Goal: Contribute content: Add original content to the website for others to see

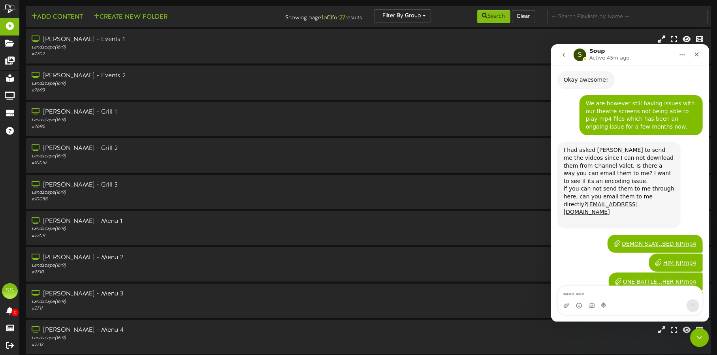
scroll to position [350, 0]
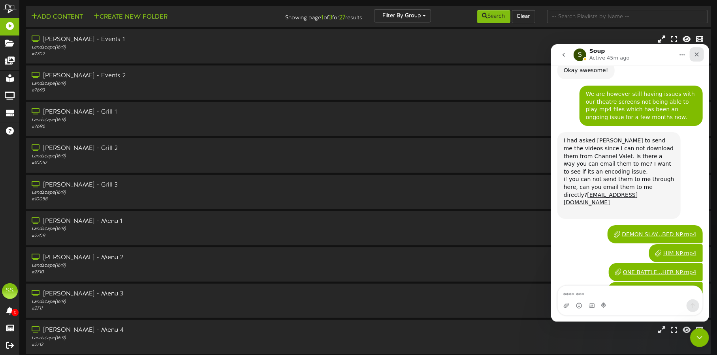
click at [699, 50] on div "Close" at bounding box center [696, 54] width 14 height 14
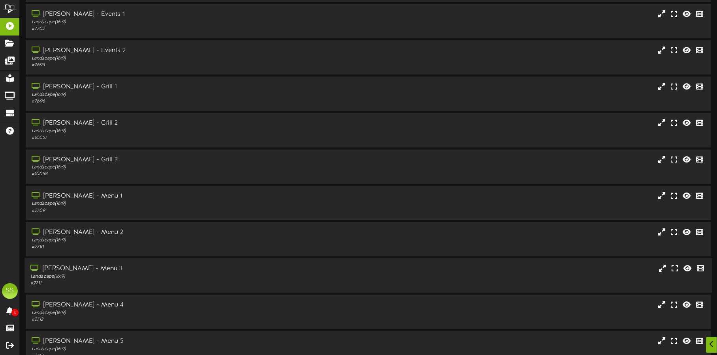
scroll to position [68, 0]
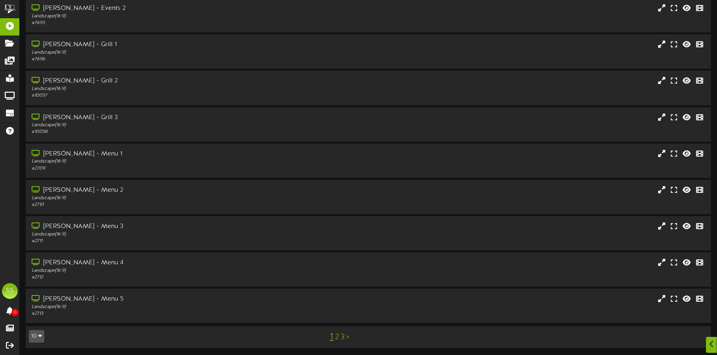
click at [36, 331] on button "10" at bounding box center [36, 337] width 15 height 13
click at [36, 318] on div "100" at bounding box center [36, 322] width 15 height 12
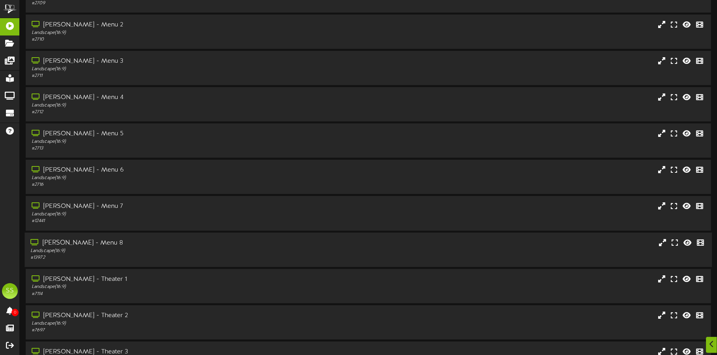
scroll to position [246, 0]
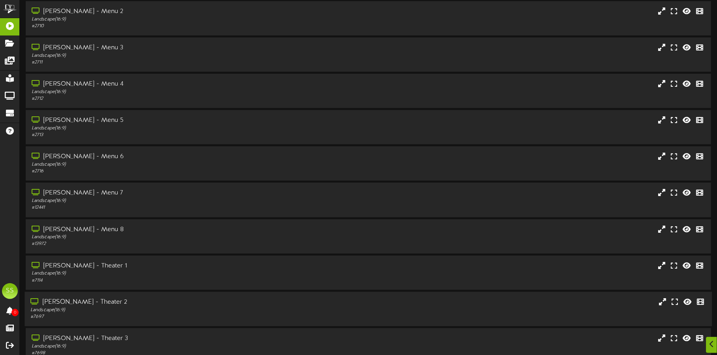
click at [132, 309] on div "Landscape ( 16:9 )" at bounding box center [167, 310] width 274 height 7
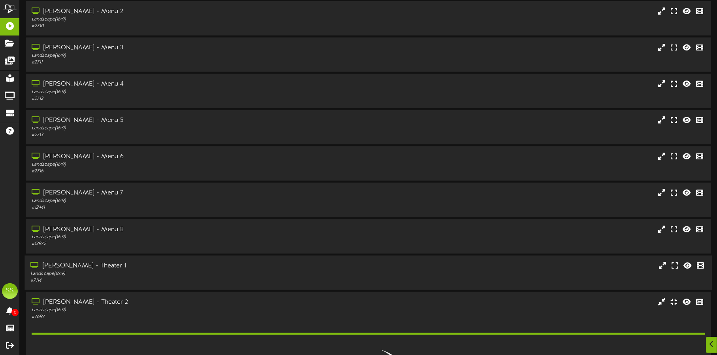
click at [171, 268] on div "[PERSON_NAME] - Theater 1" at bounding box center [167, 266] width 274 height 9
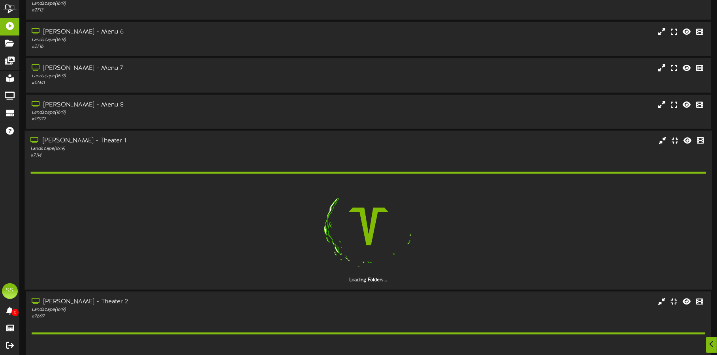
scroll to position [395, 0]
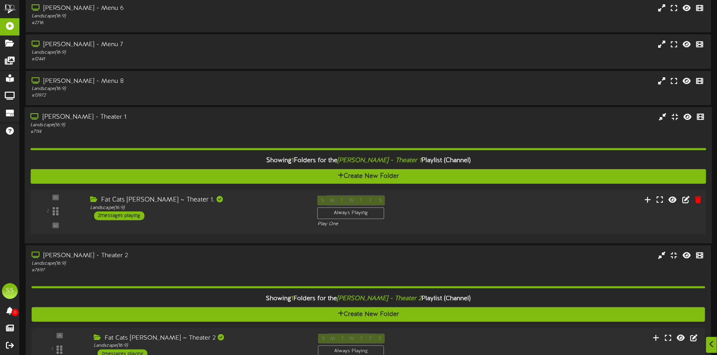
click at [248, 218] on div "Fat Cats Gilbert ~ Theater 1. Landscape ( 16:9 ) 2 messages playing" at bounding box center [197, 207] width 227 height 25
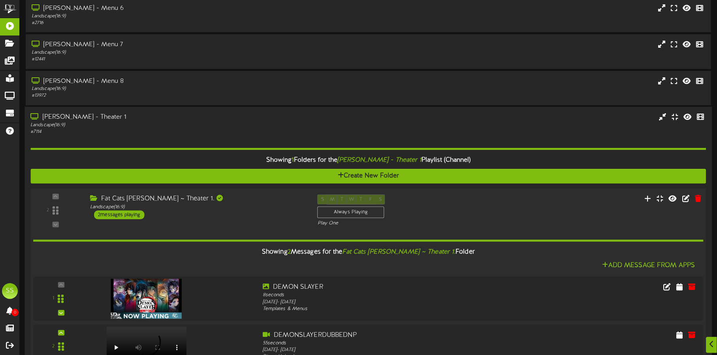
scroll to position [493, 0]
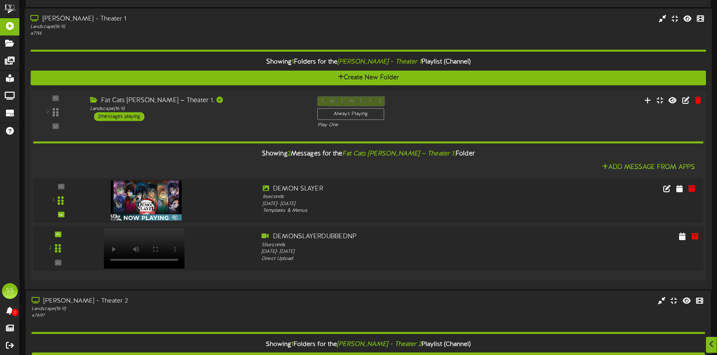
click at [143, 246] on div at bounding box center [143, 240] width 93 height 40
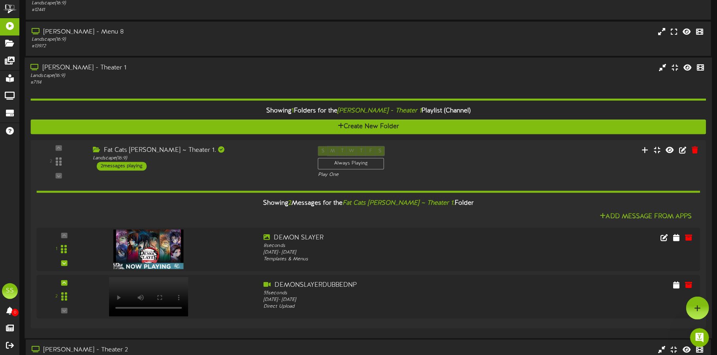
scroll to position [0, 0]
click at [177, 73] on div "Landscape ( 16:9 )" at bounding box center [167, 76] width 274 height 7
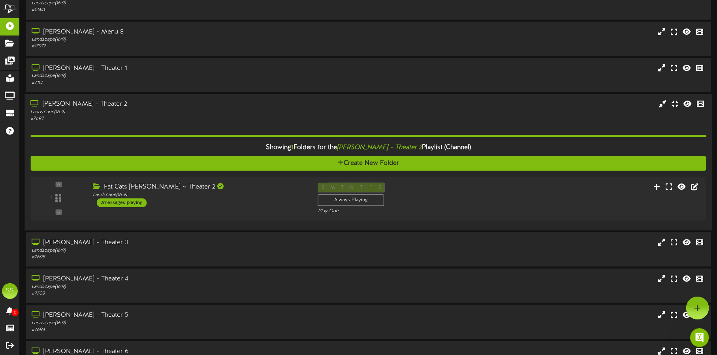
click at [242, 111] on div "Landscape ( 16:9 )" at bounding box center [167, 112] width 274 height 7
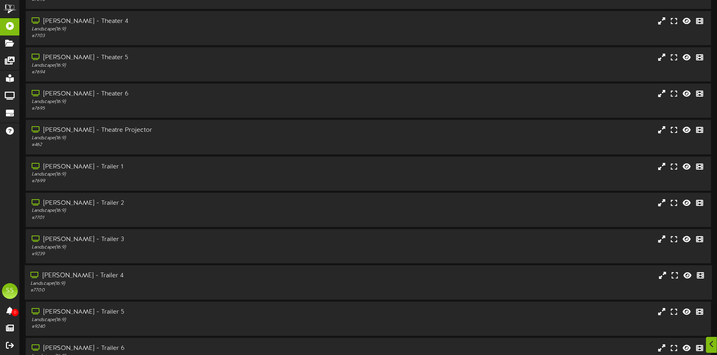
scroll to position [642, 0]
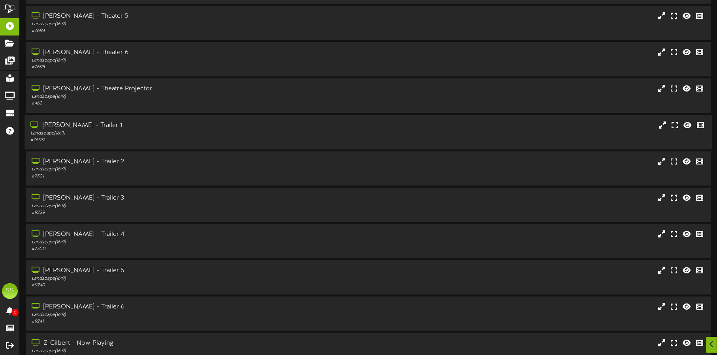
click at [184, 132] on div "Landscape ( 16:9 )" at bounding box center [167, 133] width 274 height 7
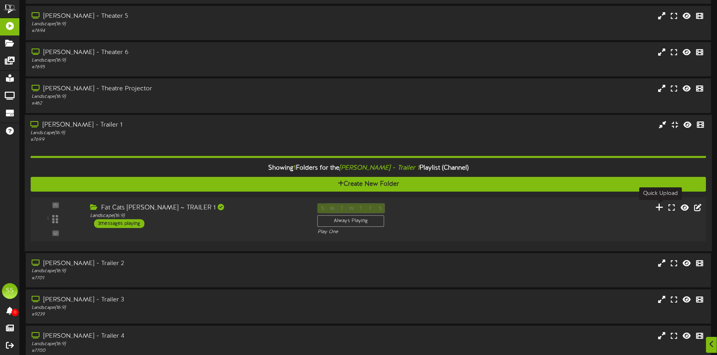
click at [660, 206] on icon at bounding box center [660, 207] width 8 height 9
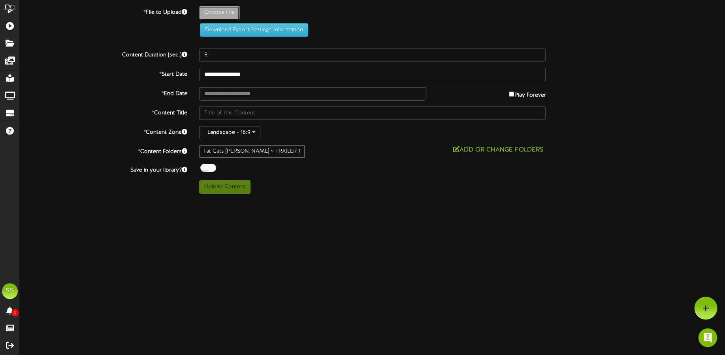
type input "**********"
type input "GABBYDOLLHOUSENP"
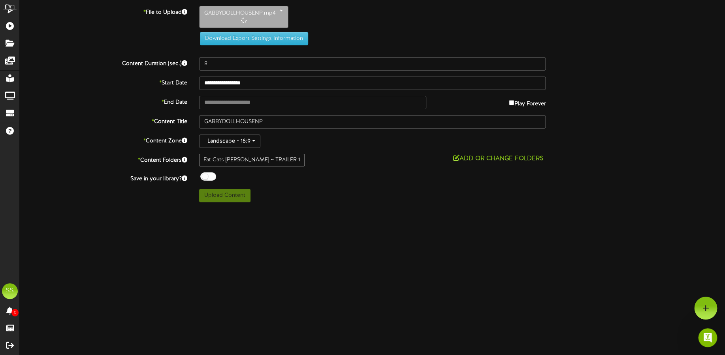
click at [200, 168] on div "**********" at bounding box center [372, 104] width 705 height 197
click at [201, 175] on div at bounding box center [208, 177] width 16 height 8
type input "246"
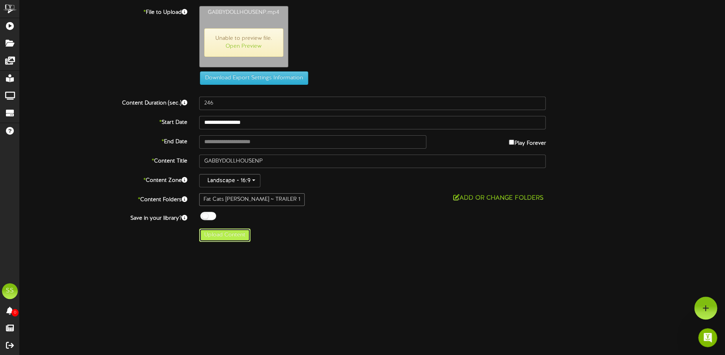
click at [231, 237] on button "Upload Content" at bounding box center [224, 235] width 51 height 13
type input "**********"
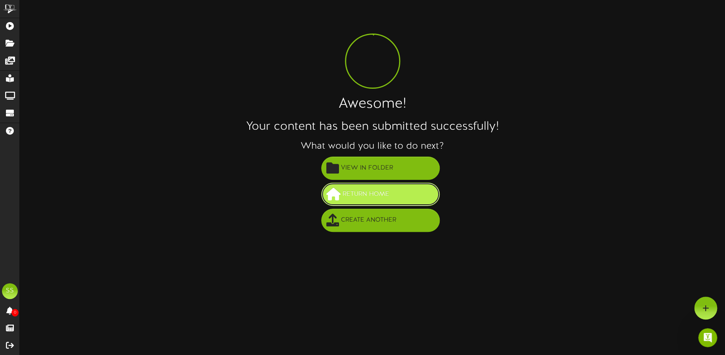
click at [344, 194] on span "Return Home" at bounding box center [365, 194] width 51 height 13
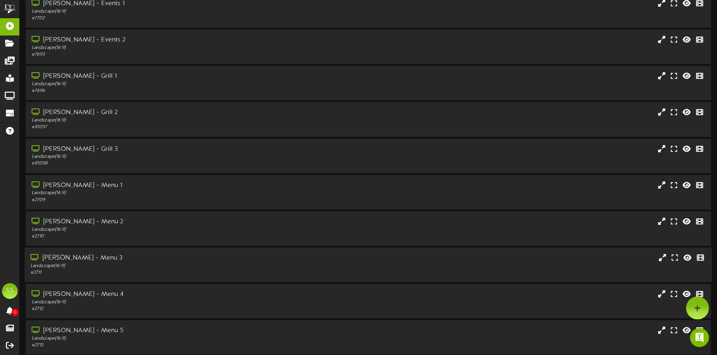
scroll to position [68, 0]
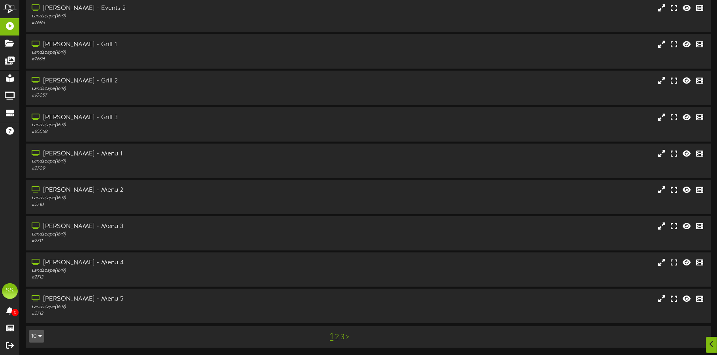
click at [37, 334] on button "10" at bounding box center [36, 337] width 15 height 13
click at [37, 317] on div "100" at bounding box center [36, 322] width 15 height 12
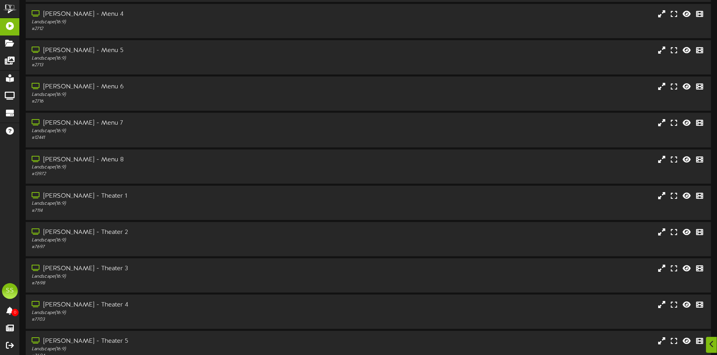
scroll to position [345, 0]
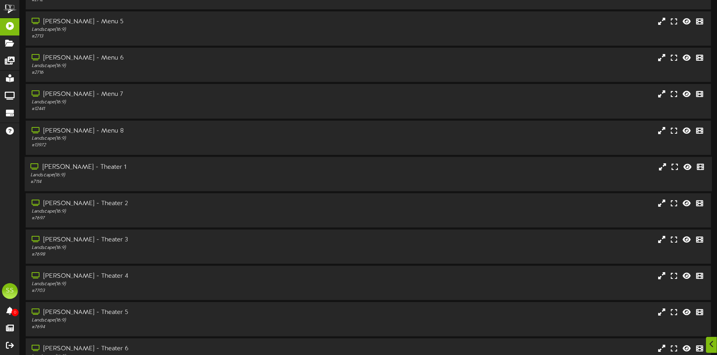
click at [204, 175] on div "Landscape ( 16:9 )" at bounding box center [167, 175] width 274 height 7
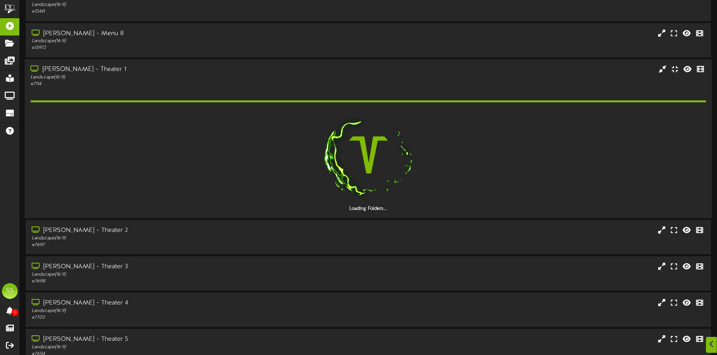
scroll to position [444, 0]
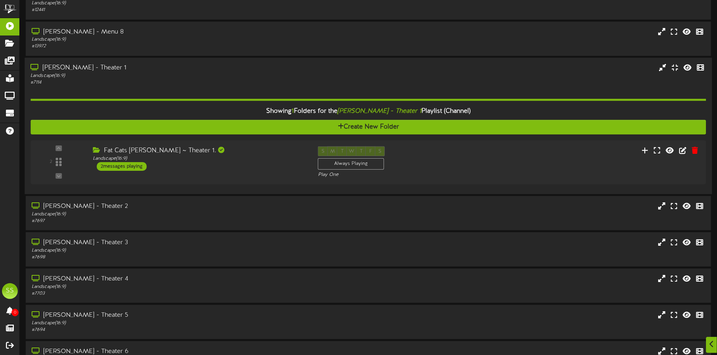
click at [170, 66] on div "[PERSON_NAME] - Theater 1" at bounding box center [167, 68] width 274 height 9
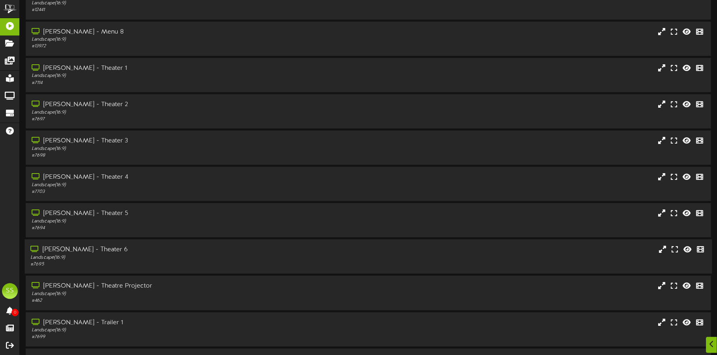
scroll to position [493, 0]
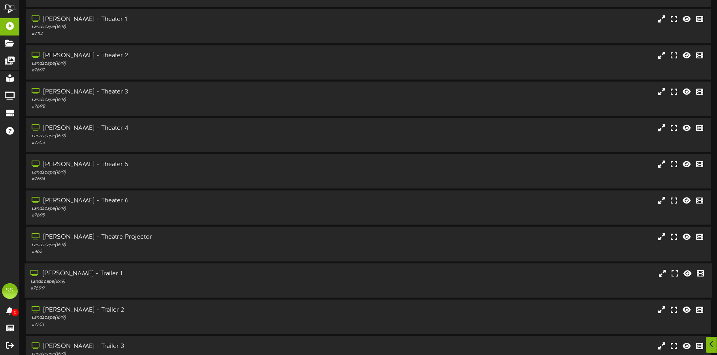
click at [166, 281] on div "Landscape ( 16:9 )" at bounding box center [167, 281] width 274 height 7
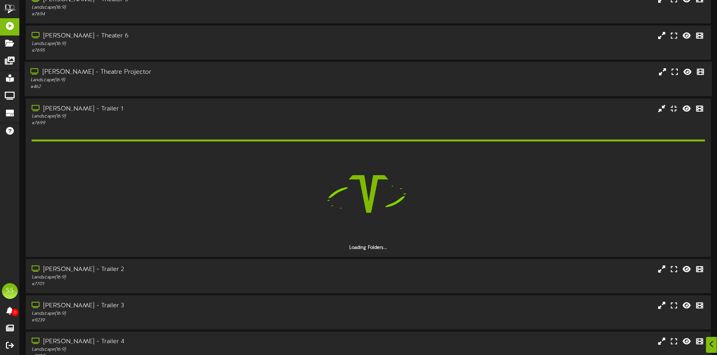
scroll to position [691, 0]
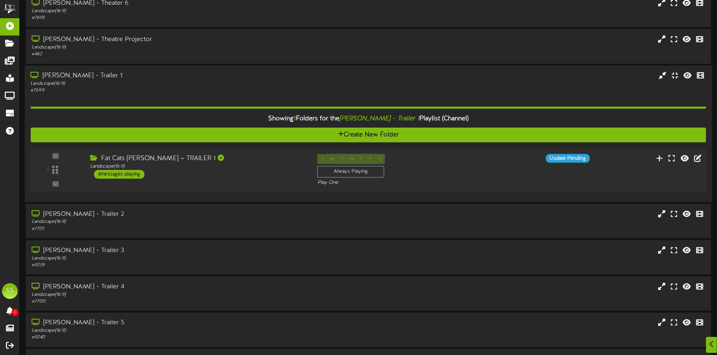
click at [257, 176] on div "Fat Cats [PERSON_NAME] ~ TRAILER 1 Landscape ( 16:9 ) 4 messages playing" at bounding box center [197, 166] width 227 height 25
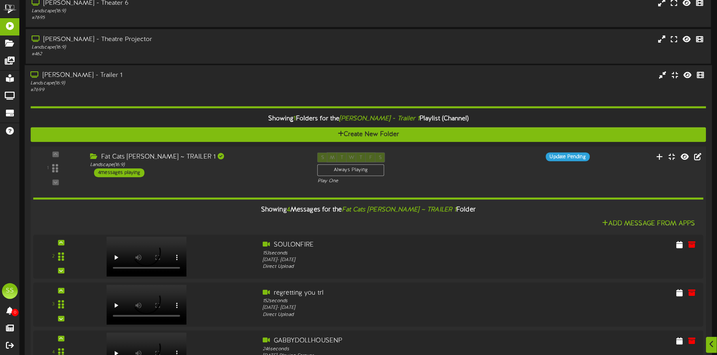
scroll to position [789, 0]
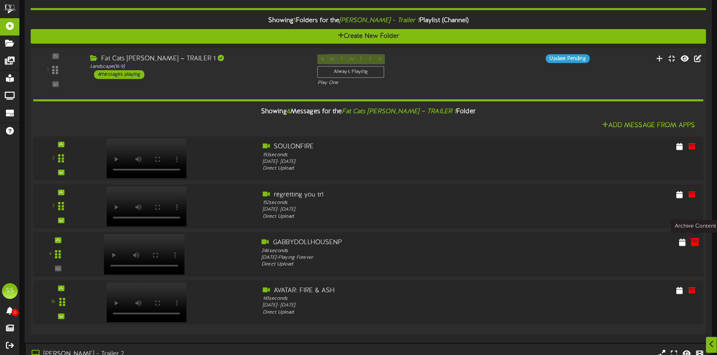
click at [695, 242] on icon at bounding box center [695, 242] width 9 height 9
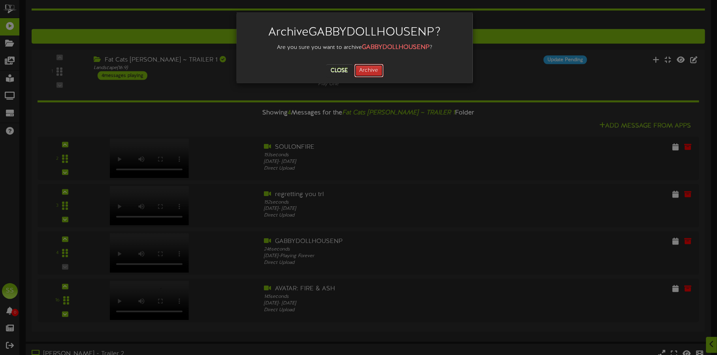
click at [372, 71] on button "Archive" at bounding box center [368, 70] width 29 height 13
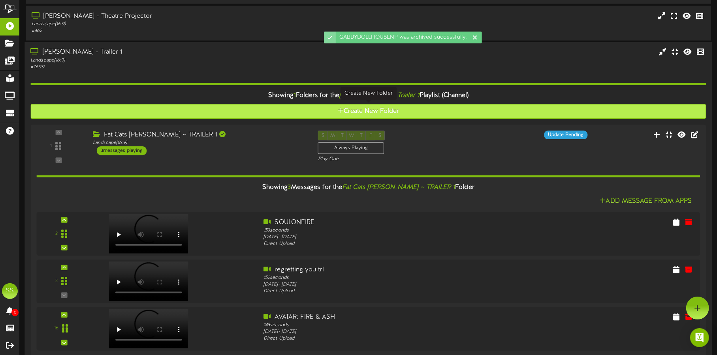
scroll to position [691, 0]
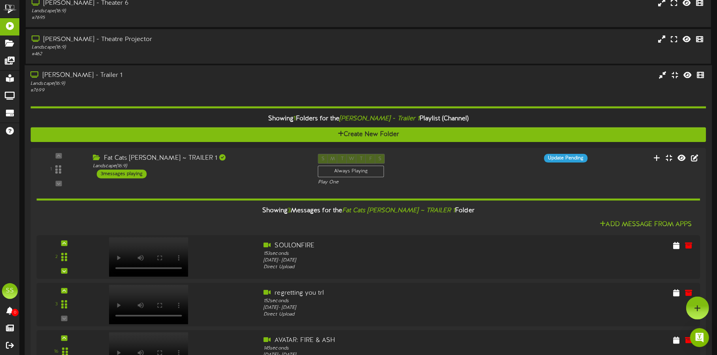
click at [157, 77] on div "[PERSON_NAME] - Trailer 1" at bounding box center [167, 75] width 274 height 9
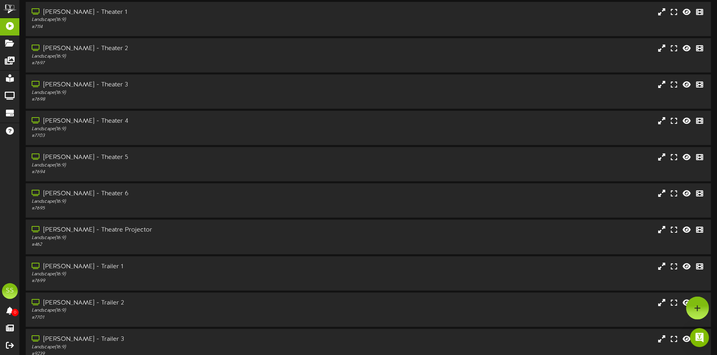
scroll to position [438, 0]
